Goal: Browse casually

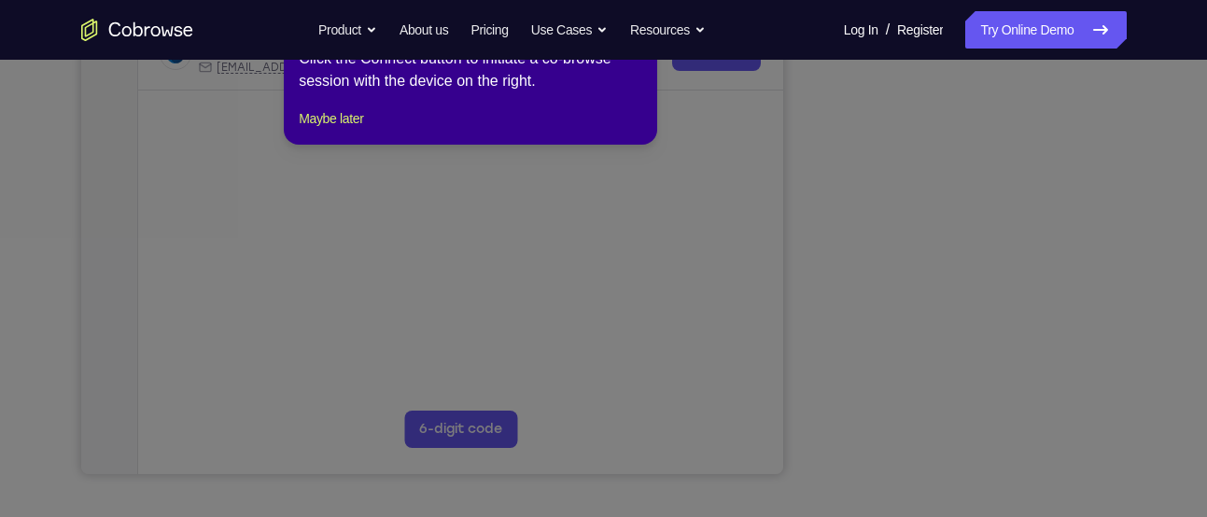
scroll to position [392, 0]
click at [1046, 448] on icon at bounding box center [610, 242] width 1221 height 550
click at [354, 131] on button "Maybe later" at bounding box center [331, 119] width 64 height 22
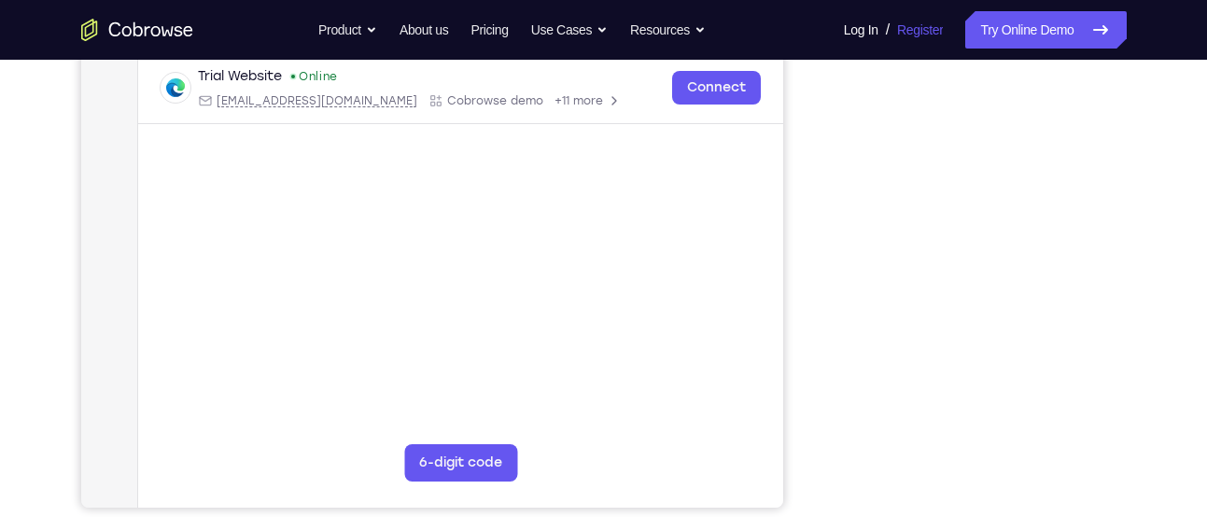
scroll to position [359, 0]
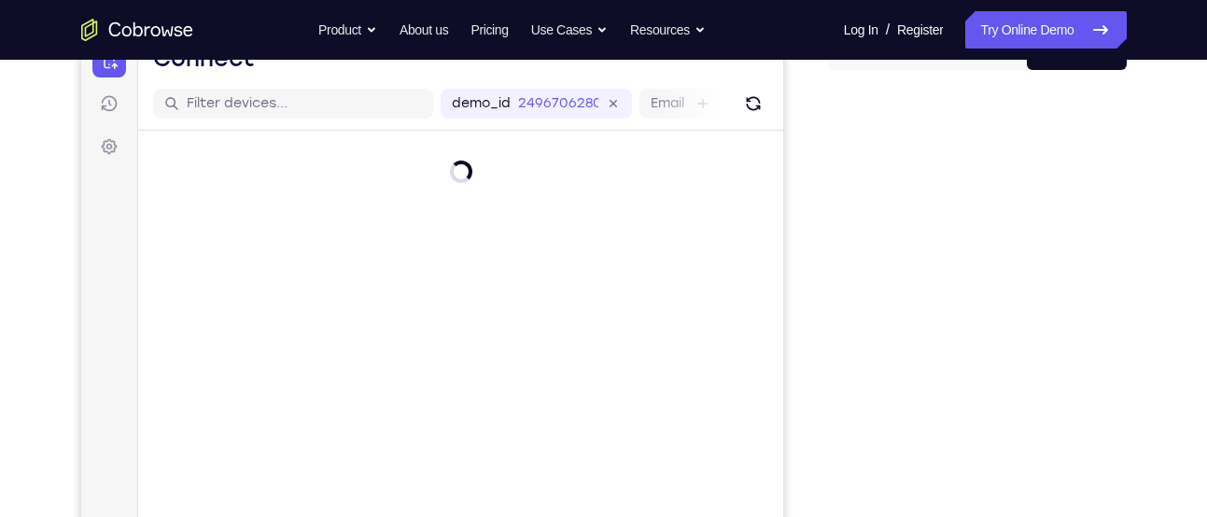
scroll to position [209, 0]
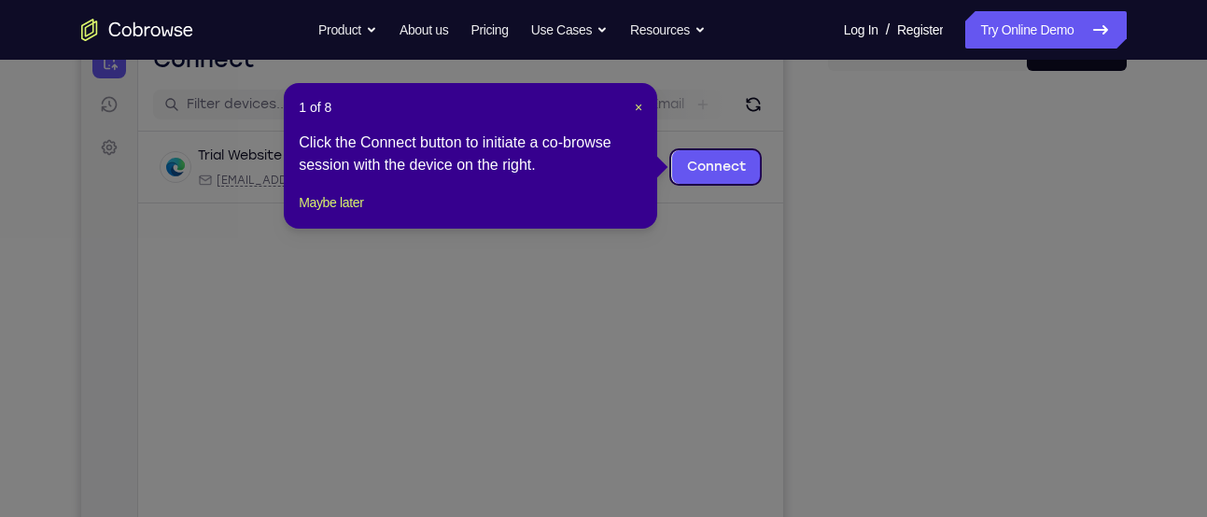
click at [347, 206] on div "1 of 8 × Click the Connect button to initiate a co-browse session with the devi…" at bounding box center [470, 156] width 373 height 146
click at [352, 214] on button "Maybe later" at bounding box center [331, 202] width 64 height 22
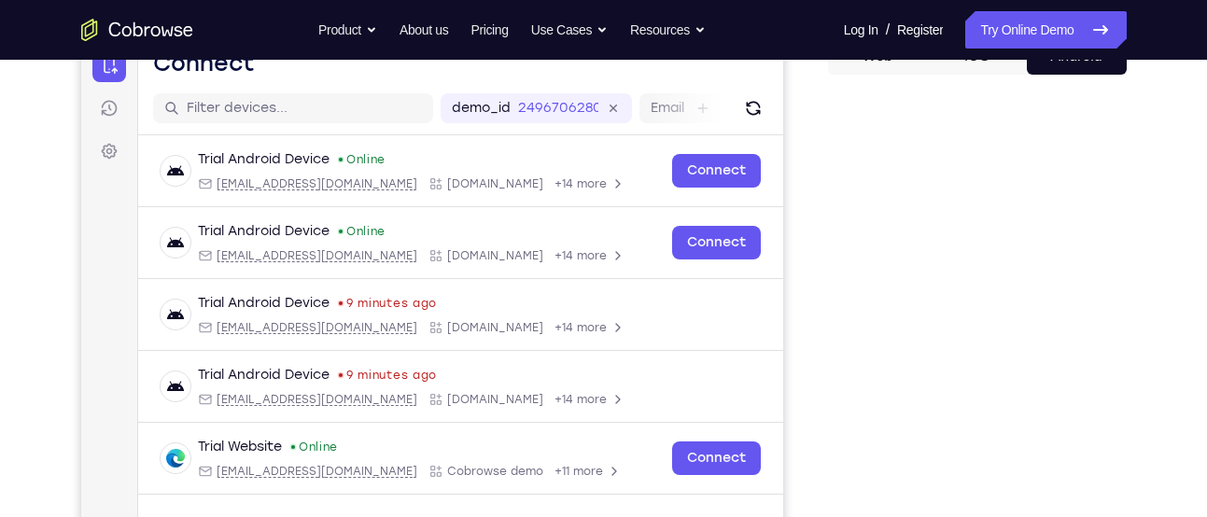
scroll to position [198, 0]
